Goal: Register for event/course

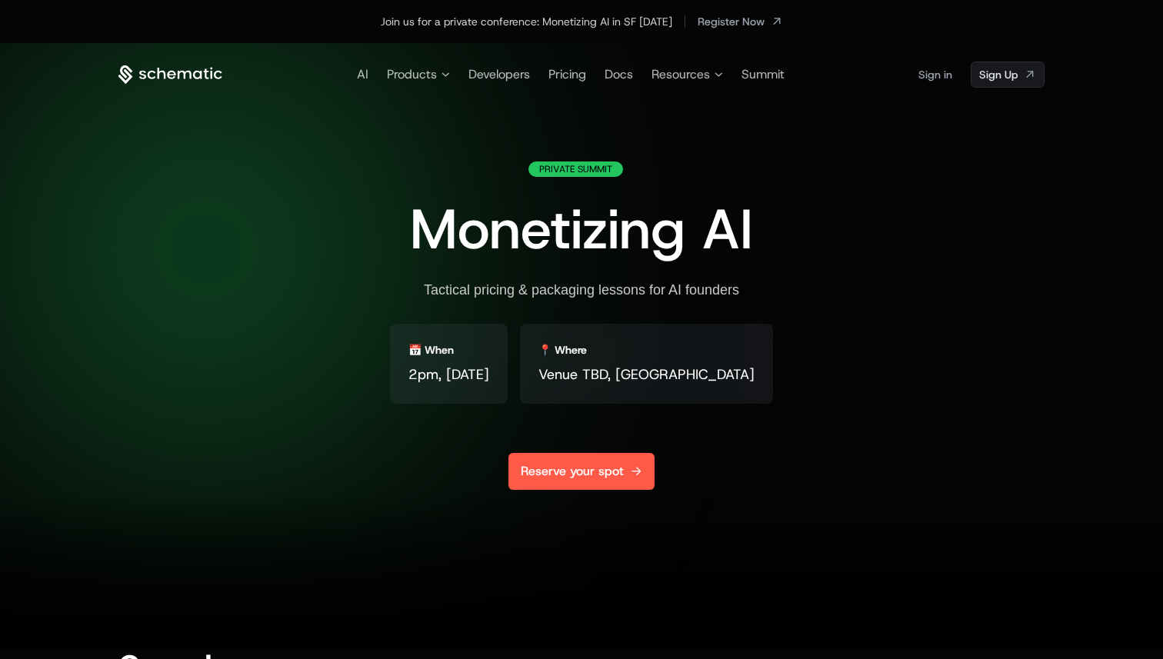
click at [559, 482] on link "Reserve your spot" at bounding box center [582, 471] width 146 height 37
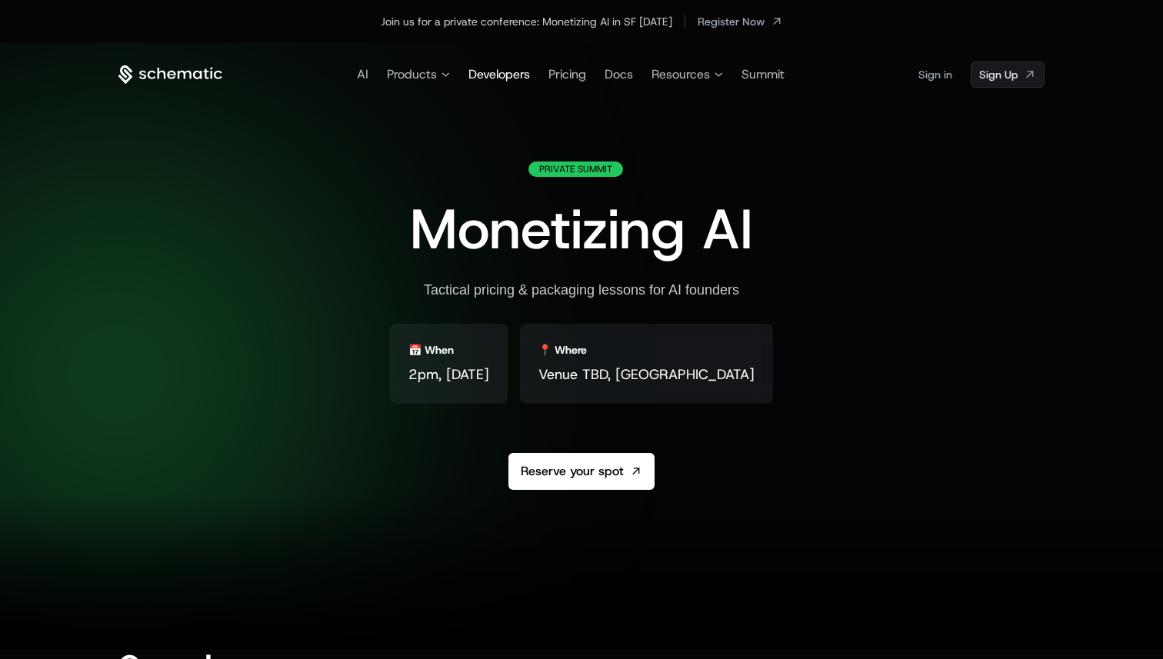
click at [495, 75] on span "Developers" at bounding box center [500, 74] width 62 height 16
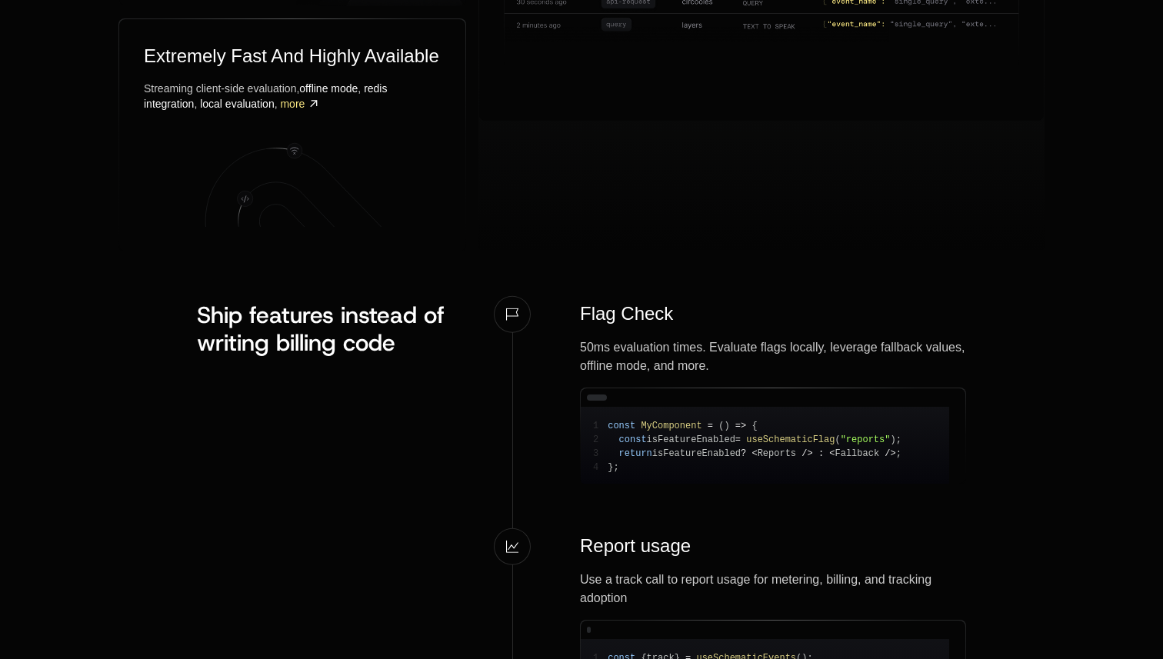
scroll to position [1210, 0]
